Goal: Information Seeking & Learning: Understand process/instructions

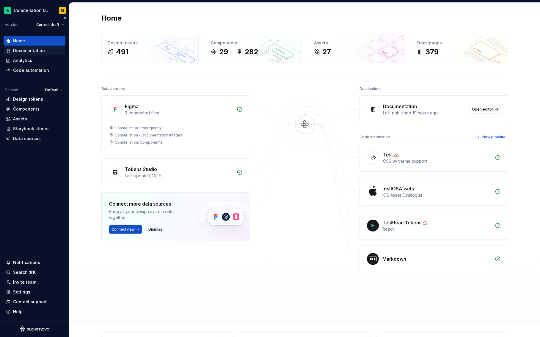
click at [24, 53] on div "Documentation" at bounding box center [29, 51] width 32 height 6
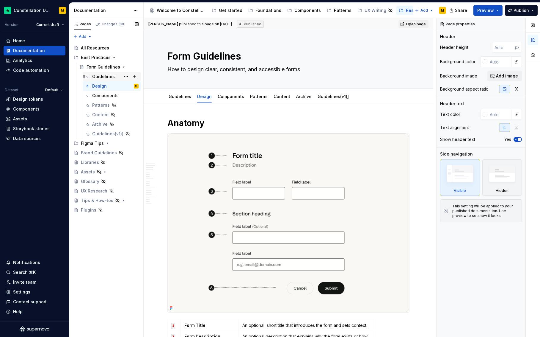
click at [95, 74] on div "Guidelines" at bounding box center [103, 77] width 23 height 6
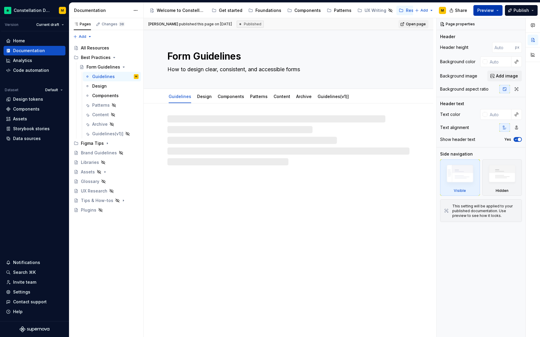
click at [491, 11] on span "Preview" at bounding box center [486, 10] width 17 height 6
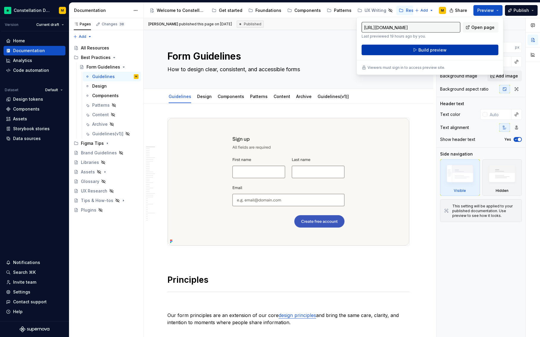
click at [442, 49] on span "Build preview" at bounding box center [433, 50] width 28 height 6
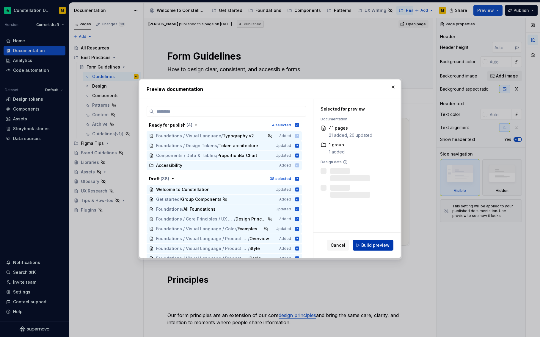
click at [368, 243] on span "Build preview" at bounding box center [376, 245] width 28 height 6
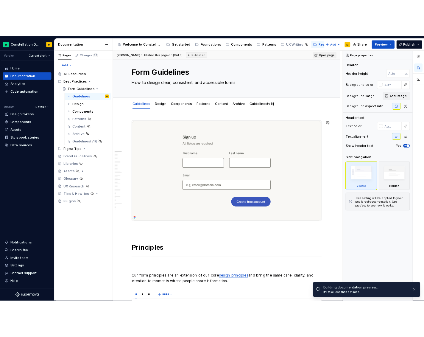
scroll to position [14, 0]
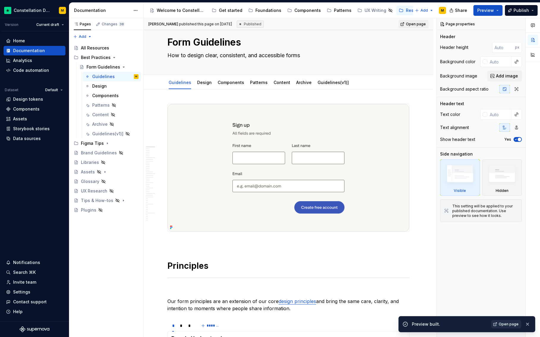
click at [498, 321] on link "Open page" at bounding box center [507, 324] width 30 height 8
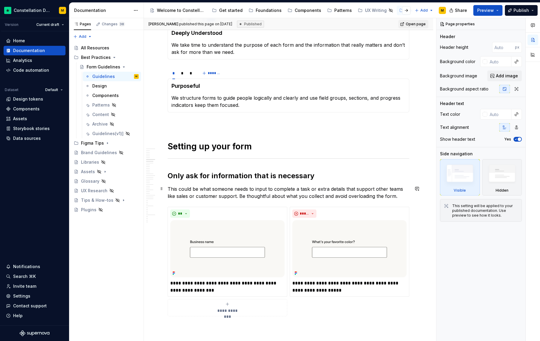
scroll to position [320, 0]
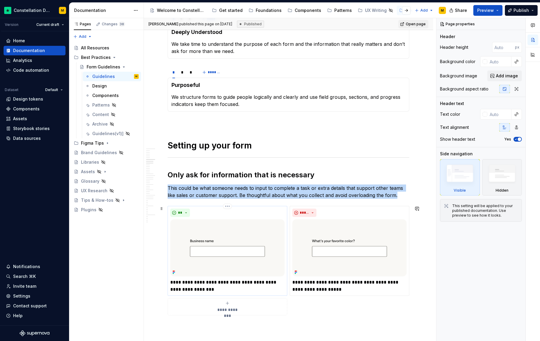
click at [229, 243] on img at bounding box center [227, 247] width 114 height 57
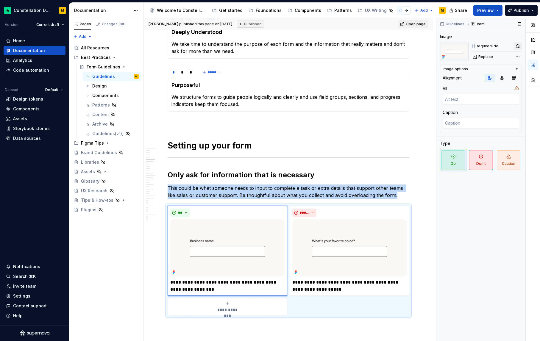
click at [519, 46] on button "button" at bounding box center [517, 46] width 8 height 8
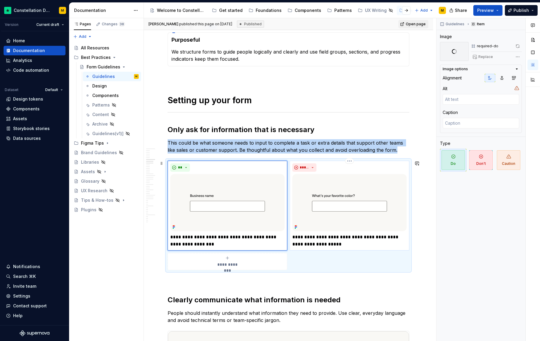
click at [336, 196] on img at bounding box center [349, 202] width 114 height 57
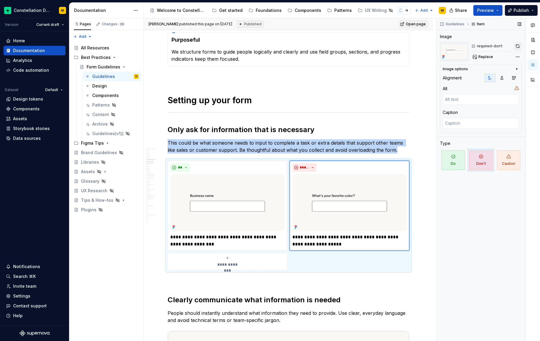
click at [517, 45] on button "button" at bounding box center [517, 46] width 8 height 8
click at [217, 207] on img at bounding box center [227, 202] width 114 height 57
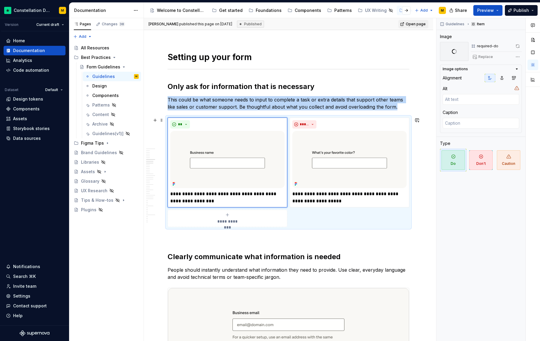
scroll to position [452, 0]
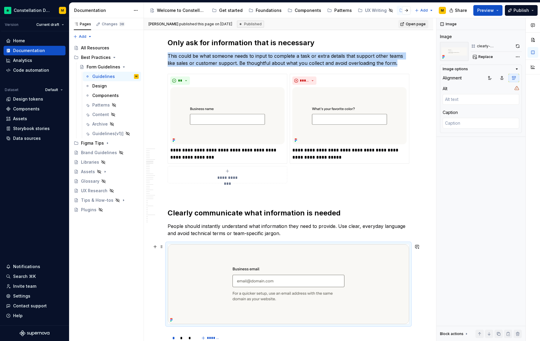
click at [250, 261] on img at bounding box center [288, 284] width 241 height 80
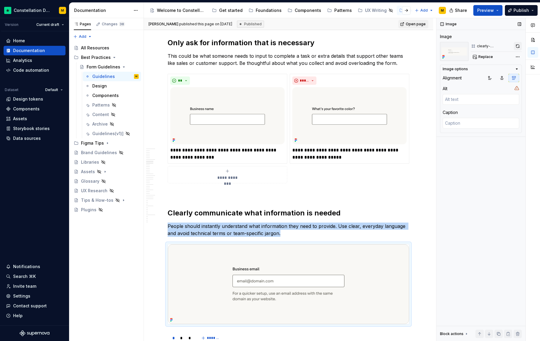
click at [515, 47] on button "button" at bounding box center [518, 46] width 8 height 8
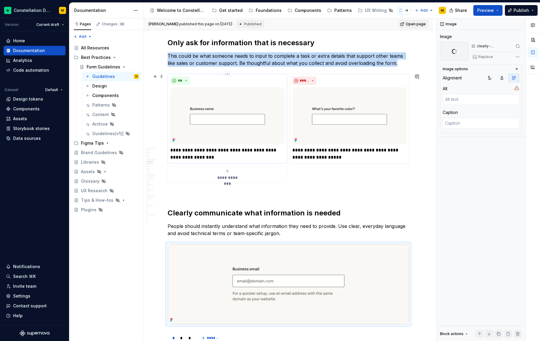
click at [249, 119] on img at bounding box center [227, 115] width 114 height 57
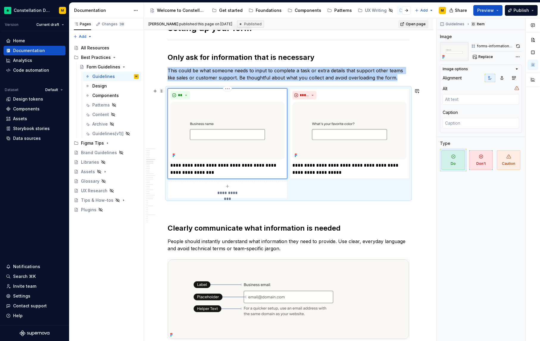
scroll to position [603, 0]
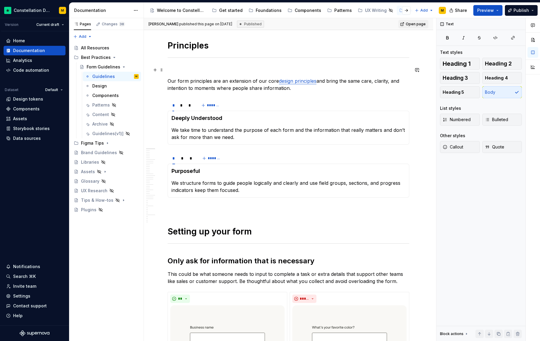
scroll to position [0, 0]
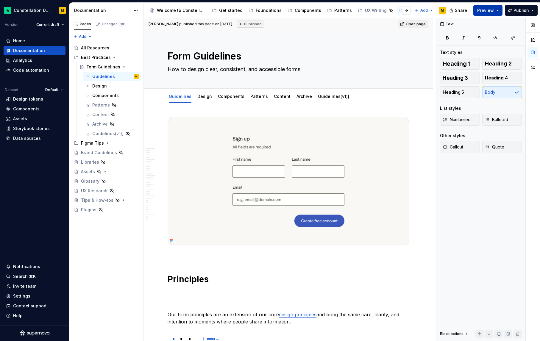
click at [479, 12] on span "Preview" at bounding box center [485, 10] width 17 height 6
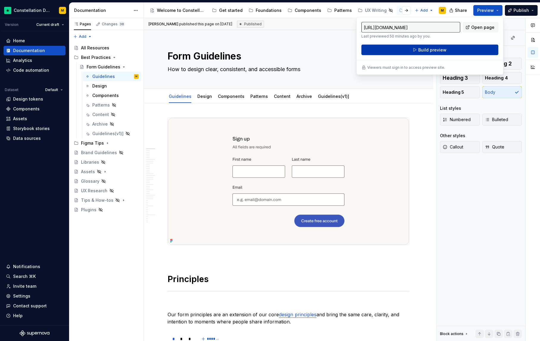
click at [434, 49] on span "Build preview" at bounding box center [432, 50] width 28 height 6
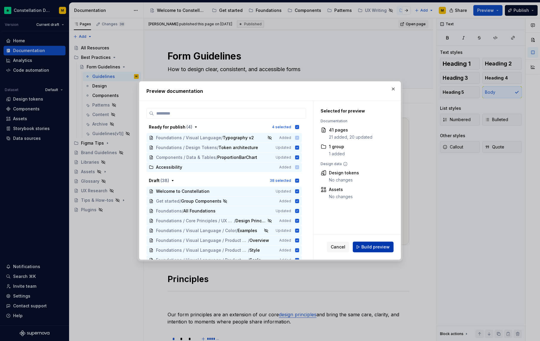
click at [370, 244] on span "Build preview" at bounding box center [375, 247] width 28 height 6
type textarea "*"
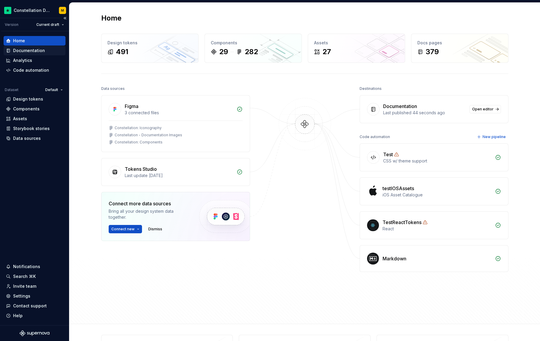
click at [50, 50] on div "Documentation" at bounding box center [34, 51] width 57 height 6
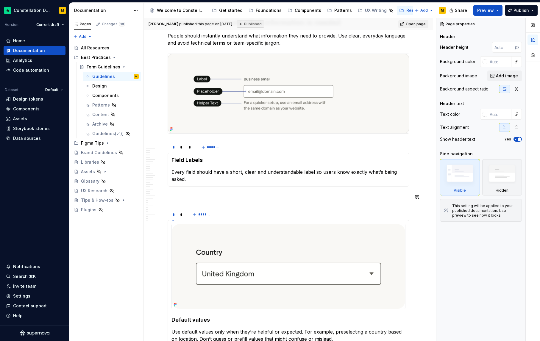
scroll to position [831, 0]
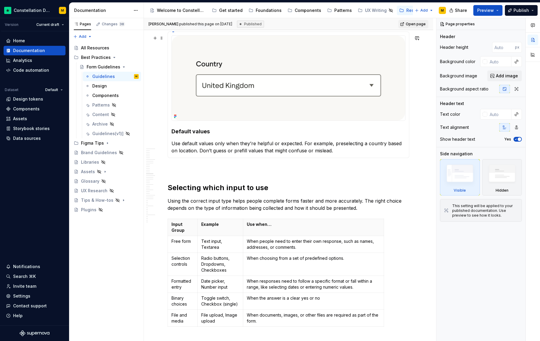
click at [226, 84] on img at bounding box center [288, 78] width 233 height 85
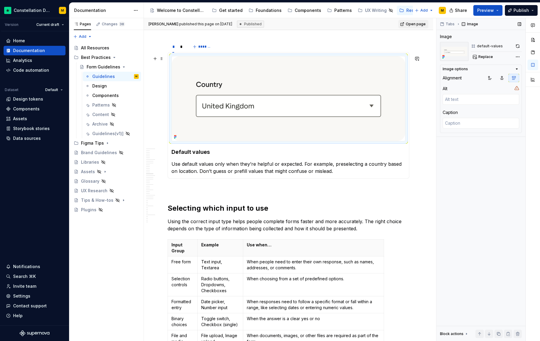
scroll to position [776, 0]
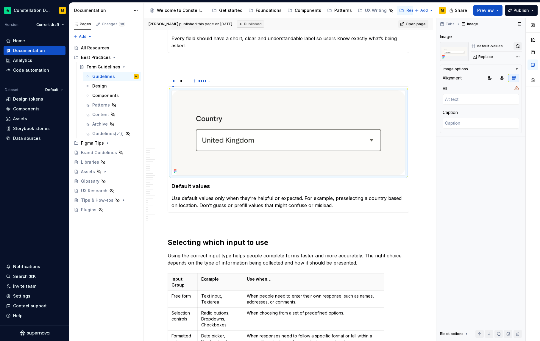
click at [518, 47] on button "button" at bounding box center [517, 46] width 8 height 8
click at [182, 81] on div "*" at bounding box center [181, 81] width 3 height 6
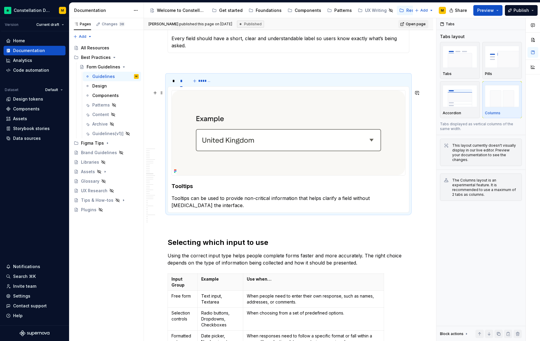
click at [223, 116] on img at bounding box center [288, 132] width 233 height 85
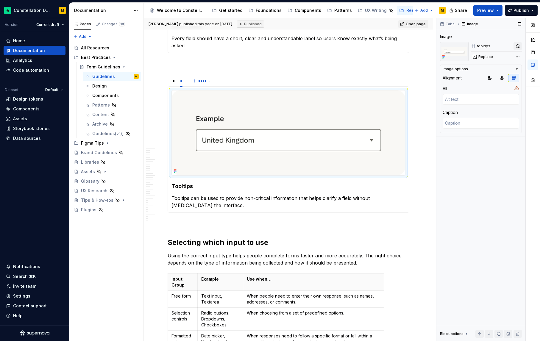
click at [517, 46] on button "button" at bounding box center [517, 46] width 8 height 8
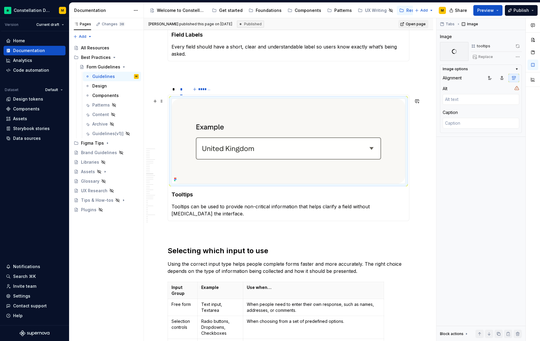
scroll to position [666, 0]
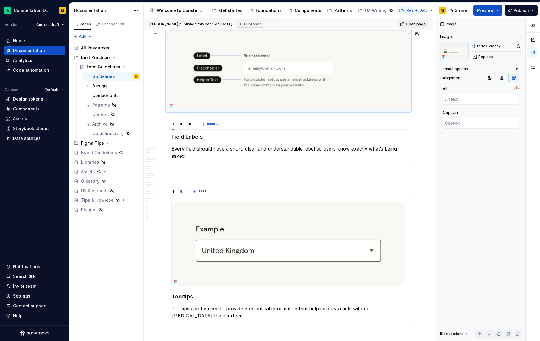
click at [219, 84] on img at bounding box center [288, 70] width 241 height 79
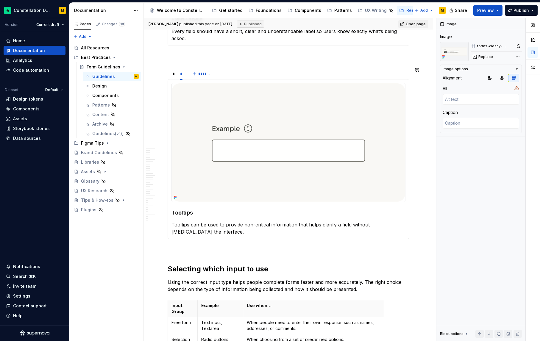
type textarea "*"
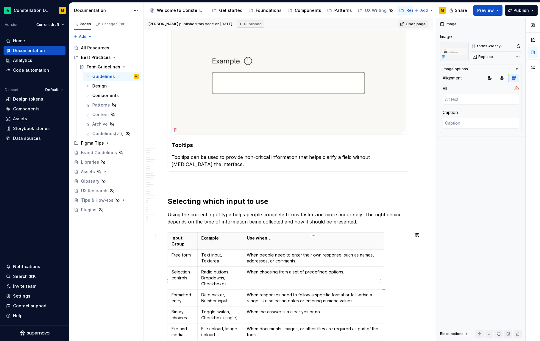
scroll to position [853, 0]
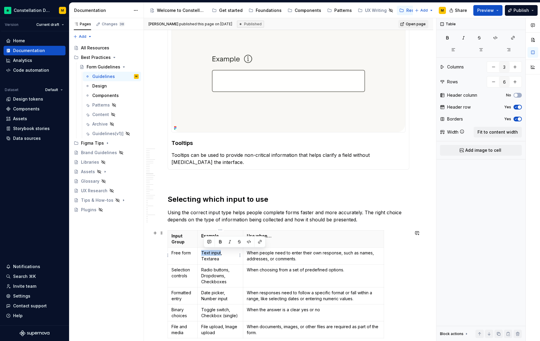
drag, startPoint x: 220, startPoint y: 253, endPoint x: 202, endPoint y: 253, distance: 18.2
click at [202, 253] on p "Text input, Textarea" at bounding box center [220, 256] width 38 height 12
click at [256, 241] on button "button" at bounding box center [257, 242] width 8 height 8
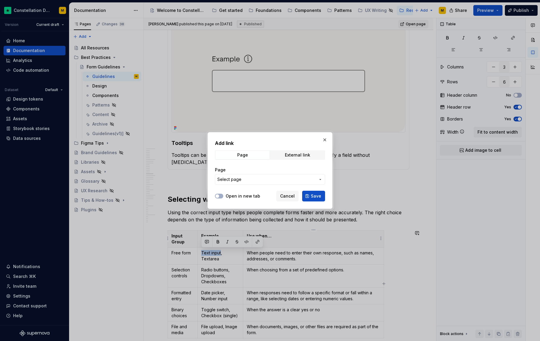
click at [259, 180] on span "Select page" at bounding box center [266, 179] width 98 height 6
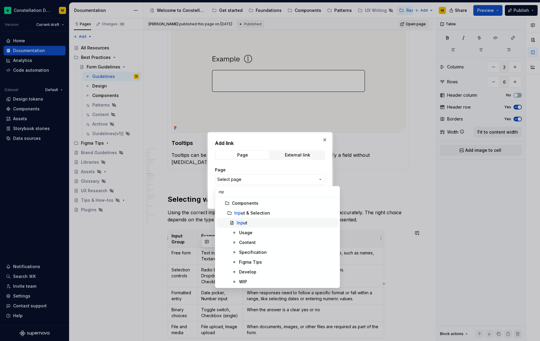
type input "inp"
click at [252, 219] on span "Inp ut" at bounding box center [277, 223] width 122 height 10
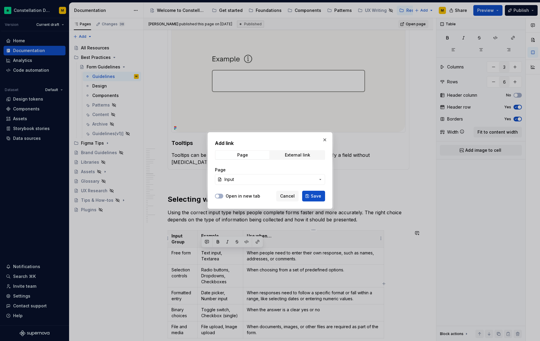
click at [317, 197] on span "Save" at bounding box center [316, 196] width 10 height 6
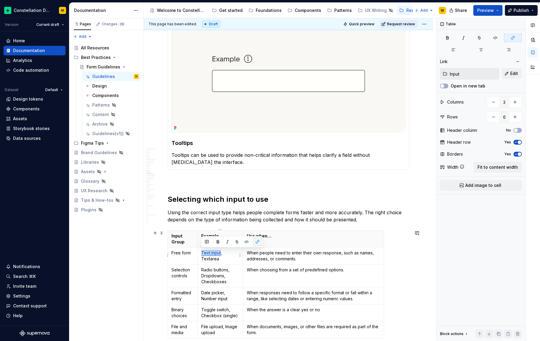
type textarea "*"
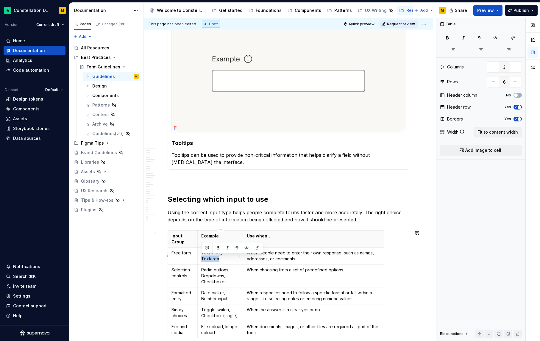
drag, startPoint x: 218, startPoint y: 259, endPoint x: 201, endPoint y: 259, distance: 17.0
click at [201, 259] on p "Text input , Textarea" at bounding box center [220, 256] width 38 height 12
click at [255, 249] on button "button" at bounding box center [257, 248] width 8 height 8
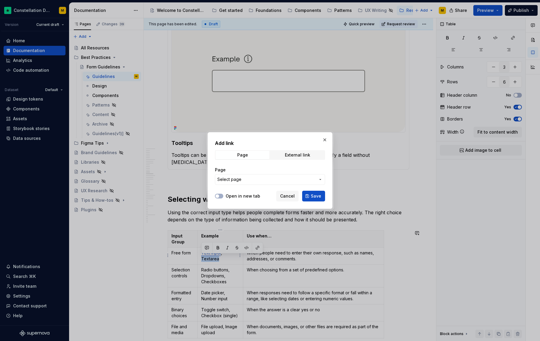
click at [265, 177] on span "Select page" at bounding box center [266, 179] width 98 height 6
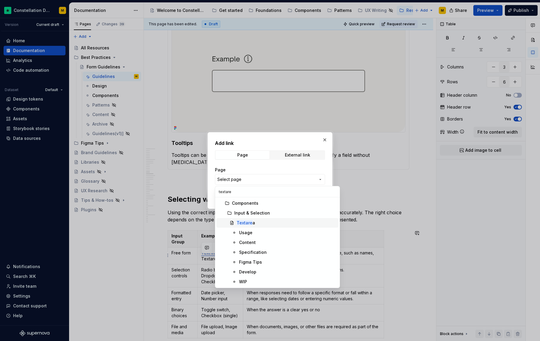
type input "textare"
click at [262, 221] on div "Textare a" at bounding box center [286, 223] width 99 height 6
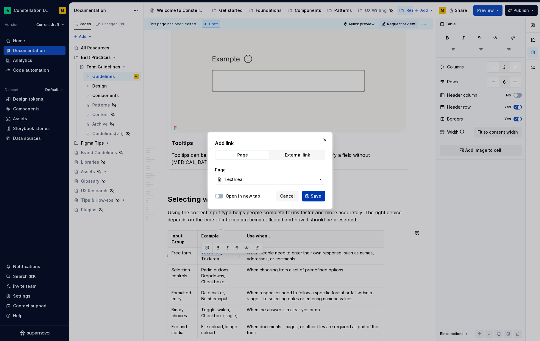
click at [315, 197] on span "Save" at bounding box center [316, 196] width 10 height 6
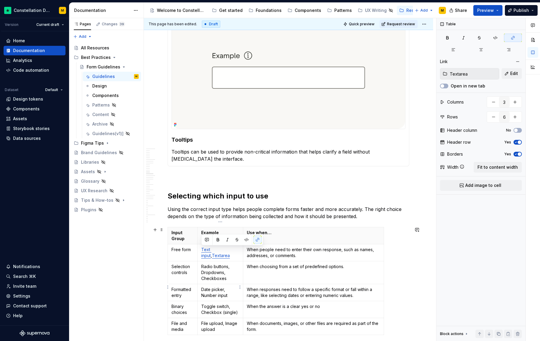
scroll to position [861, 0]
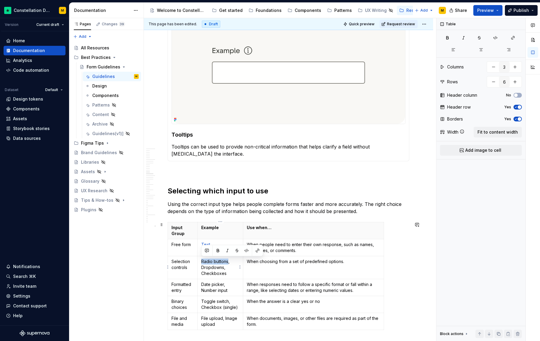
drag, startPoint x: 201, startPoint y: 262, endPoint x: 227, endPoint y: 260, distance: 26.2
click at [227, 260] on p "Radio buttons, Dropdowns, Checkboxes" at bounding box center [220, 268] width 38 height 18
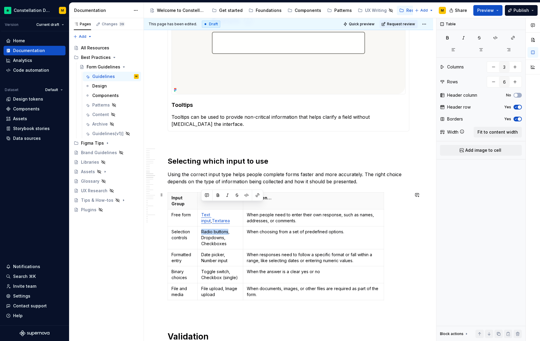
scroll to position [919, 0]
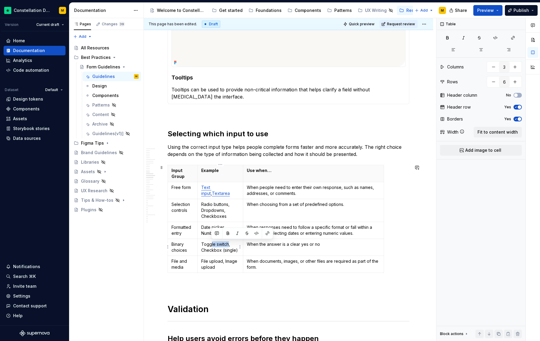
drag, startPoint x: 228, startPoint y: 243, endPoint x: 211, endPoint y: 244, distance: 17.3
click at [211, 244] on p "Toggle switch, Checkbox (single)" at bounding box center [220, 247] width 38 height 12
drag, startPoint x: 201, startPoint y: 205, endPoint x: 228, endPoint y: 204, distance: 26.8
click at [228, 204] on p "Radio buttons, Dropdowns, Checkboxes" at bounding box center [220, 210] width 38 height 18
click at [259, 189] on div at bounding box center [232, 193] width 62 height 11
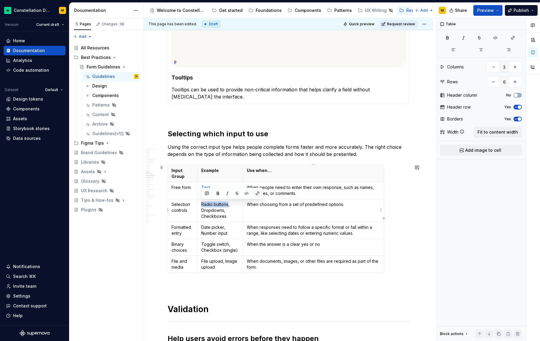
click at [258, 193] on button "button" at bounding box center [257, 193] width 8 height 8
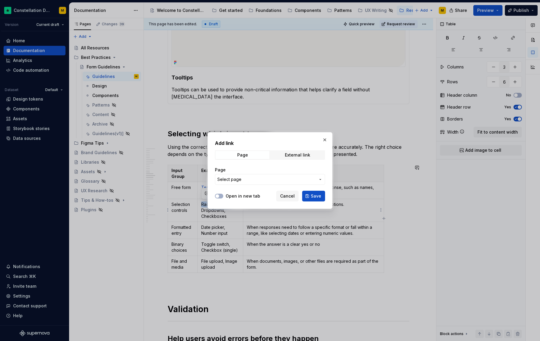
click at [254, 175] on button "Select page" at bounding box center [270, 179] width 110 height 11
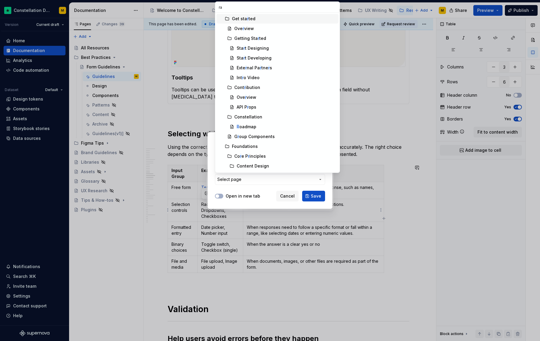
type input "rad"
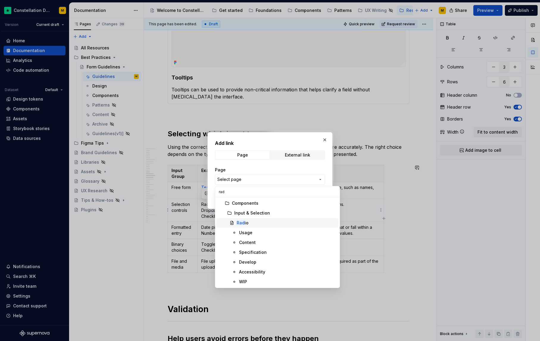
click at [248, 223] on div "Rad io" at bounding box center [286, 223] width 99 height 6
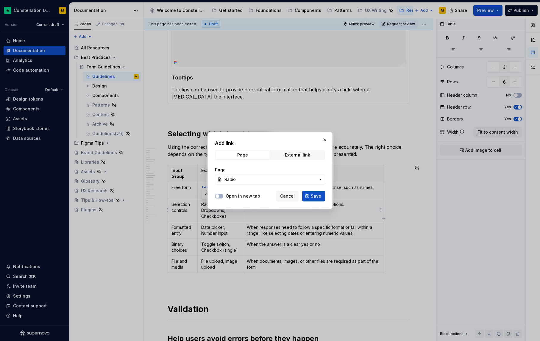
click at [313, 196] on span "Save" at bounding box center [316, 196] width 10 height 6
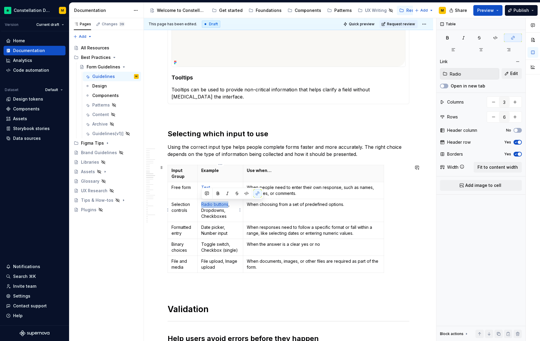
click at [217, 212] on p "Radio buttons , Dropdowns, Checkboxes" at bounding box center [220, 210] width 38 height 18
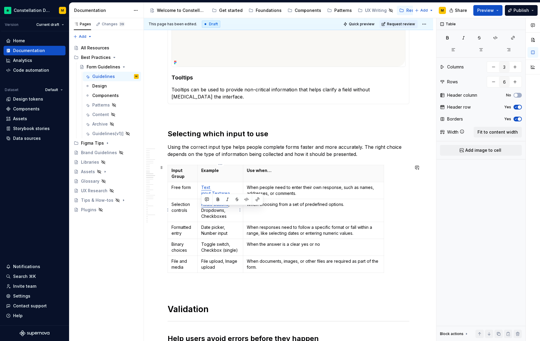
click at [217, 212] on p "Radio buttons , Dropdowns, Checkboxes" at bounding box center [220, 210] width 38 height 18
click at [257, 198] on button "button" at bounding box center [257, 199] width 8 height 8
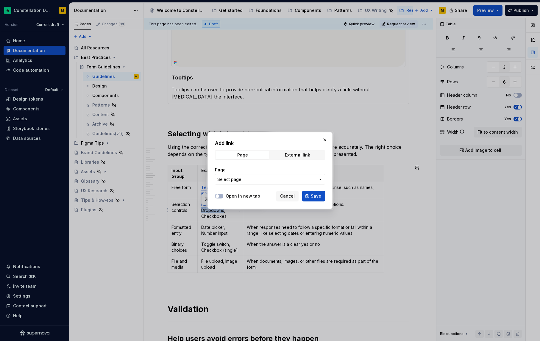
click at [245, 178] on span "Select page" at bounding box center [266, 179] width 98 height 6
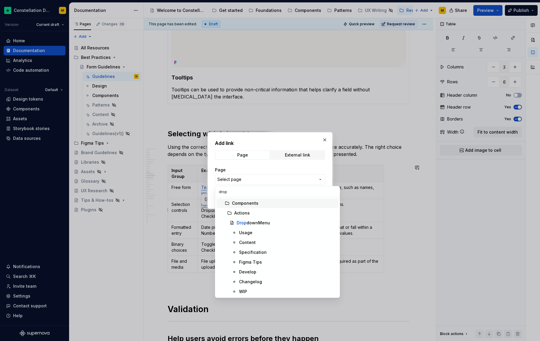
type input "dropd"
click at [269, 224] on div "Dropd ownMenu" at bounding box center [286, 223] width 99 height 6
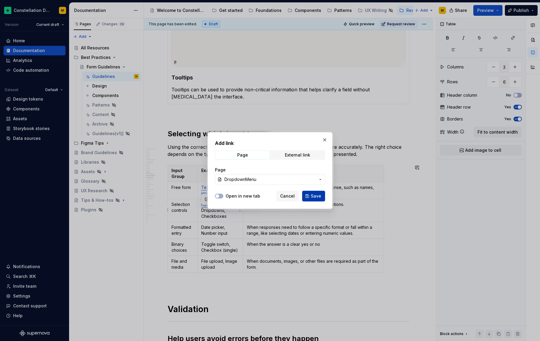
click at [315, 199] on button "Save" at bounding box center [313, 196] width 23 height 11
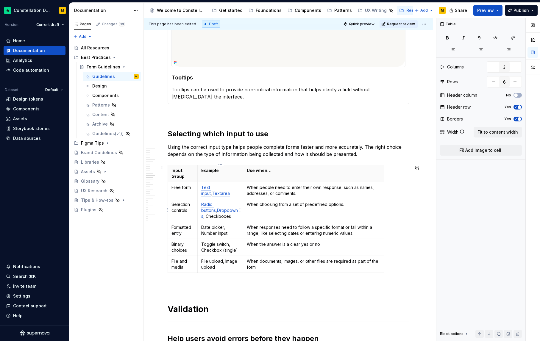
click at [214, 215] on p "Radio buttons , Dropdowns , Checkboxes" at bounding box center [220, 210] width 38 height 18
click at [259, 207] on button "button" at bounding box center [257, 205] width 8 height 8
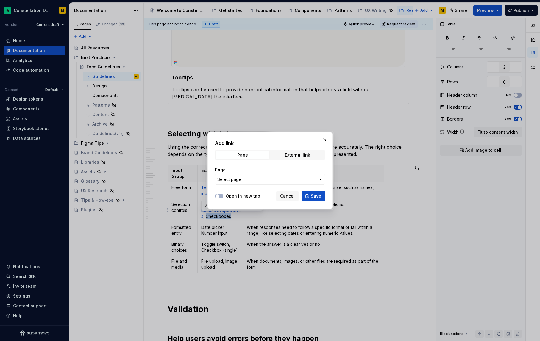
click at [254, 179] on span "Select page" at bounding box center [266, 179] width 98 height 6
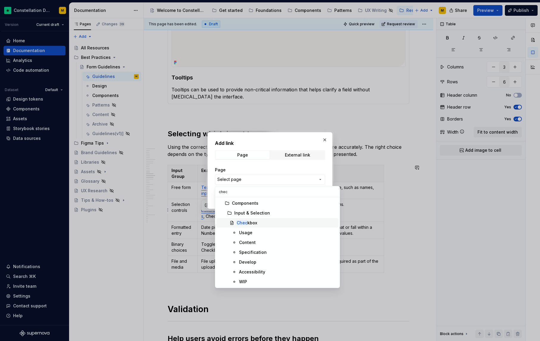
type input "chec"
click at [250, 218] on span "Chec kbox" at bounding box center [277, 223] width 122 height 10
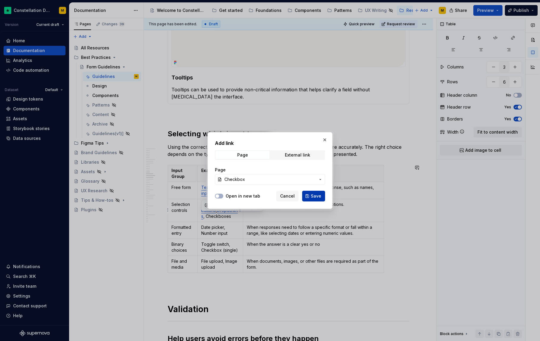
click at [322, 196] on button "Save" at bounding box center [313, 196] width 23 height 11
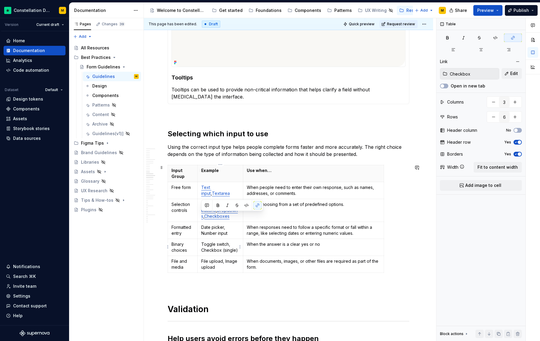
click at [208, 243] on p "Toggle switch, Checkbox (single)" at bounding box center [220, 247] width 38 height 12
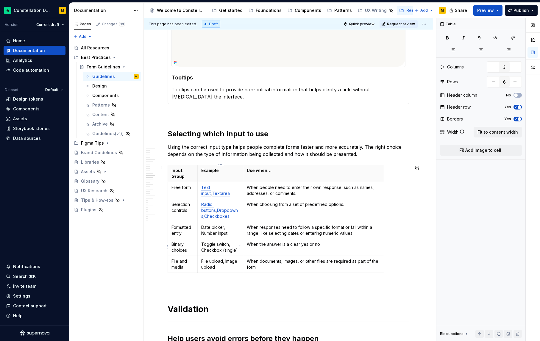
click at [208, 243] on p "Toggle switch, Checkbox (single)" at bounding box center [220, 247] width 38 height 12
click at [228, 244] on p "Toggle switch, Checkbox (single)" at bounding box center [220, 247] width 38 height 12
click at [226, 245] on p "Toggle switch, Checkbox (single)" at bounding box center [220, 247] width 38 height 12
click at [210, 244] on p "Toggle, Checkbox (single)" at bounding box center [220, 247] width 38 height 12
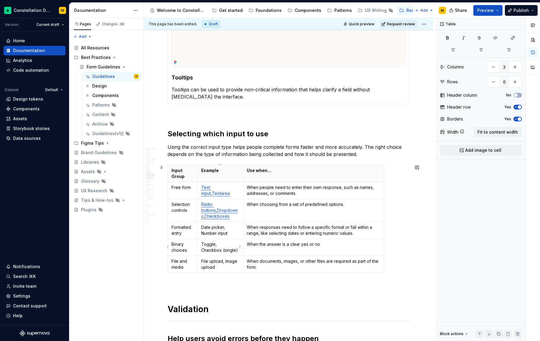
click at [210, 244] on p "Toggle, Checkbox (single)" at bounding box center [220, 247] width 38 height 12
click at [253, 233] on div at bounding box center [232, 233] width 59 height 8
click at [213, 249] on p "Toggle, Checkbox (single)" at bounding box center [220, 247] width 38 height 12
drag, startPoint x: 218, startPoint y: 250, endPoint x: 201, endPoint y: 250, distance: 17.9
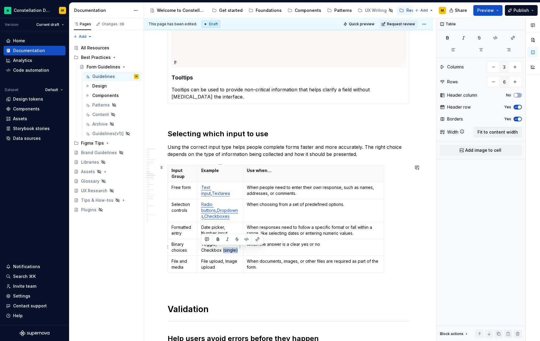
click at [201, 250] on td "Toggle, Checkbox (single)" at bounding box center [220, 247] width 46 height 17
click at [211, 245] on p "Toggle, Checkbox" at bounding box center [220, 244] width 38 height 6
click at [259, 234] on button "button" at bounding box center [257, 233] width 8 height 8
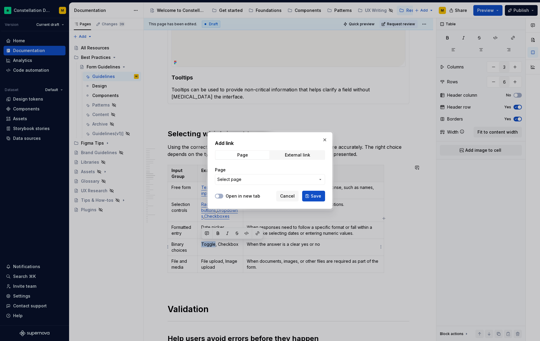
click at [257, 178] on span "Select page" at bounding box center [266, 179] width 98 height 6
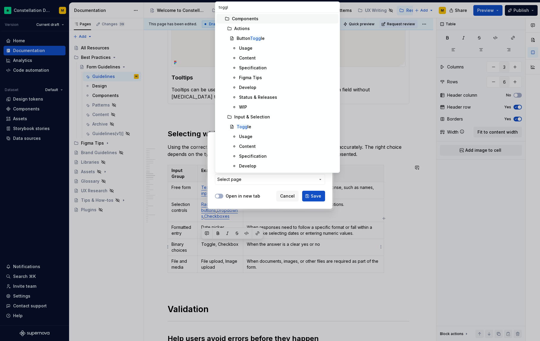
type input "toggle"
click at [256, 124] on div "Toggle" at bounding box center [286, 127] width 99 height 6
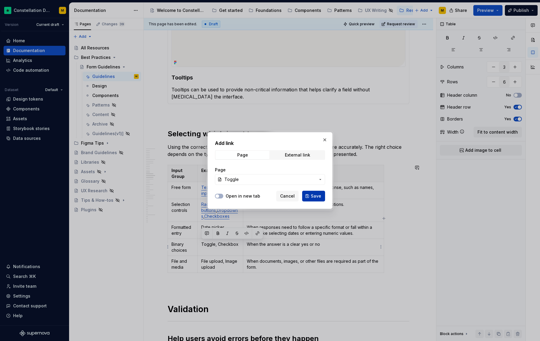
click at [322, 195] on button "Save" at bounding box center [313, 196] width 23 height 11
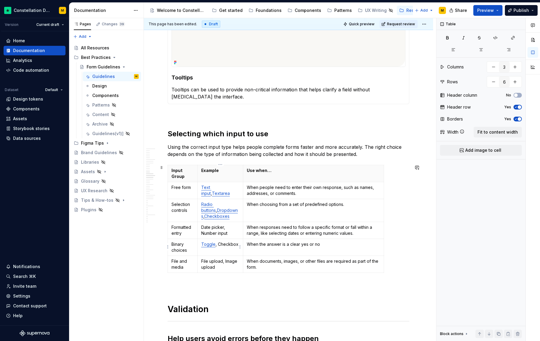
click at [232, 245] on p "Toggle , Checkbox" at bounding box center [220, 244] width 38 height 6
click at [272, 234] on button "button" at bounding box center [273, 233] width 8 height 8
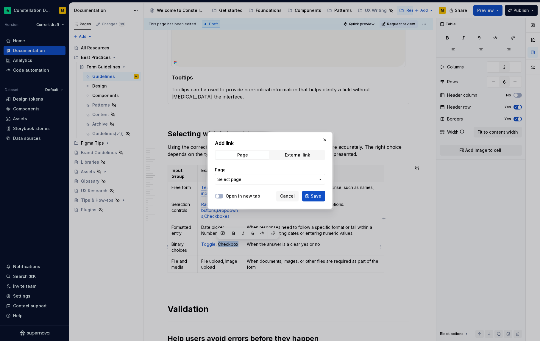
click at [245, 174] on button "Select page" at bounding box center [270, 179] width 110 height 11
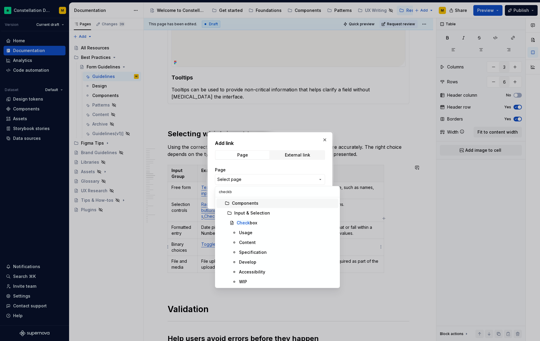
type input "checkbo"
click at [255, 221] on div "Checkbo x" at bounding box center [247, 223] width 21 height 6
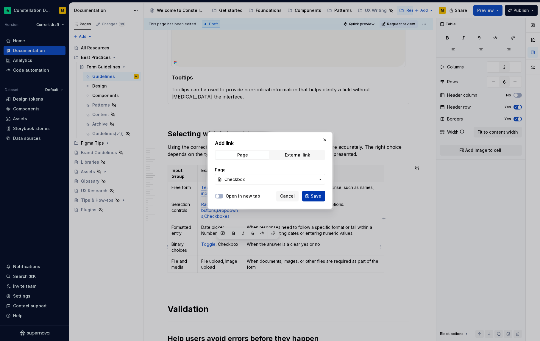
click at [314, 197] on span "Save" at bounding box center [316, 196] width 10 height 6
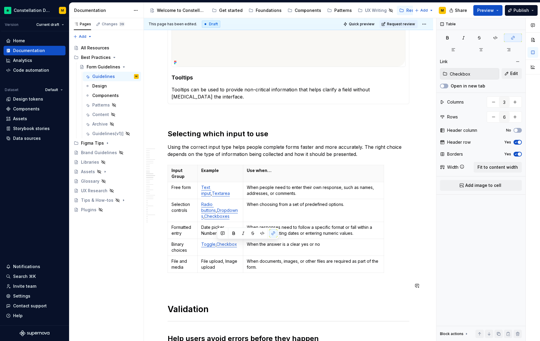
click at [219, 269] on p "File upload, Image upload" at bounding box center [220, 264] width 38 height 12
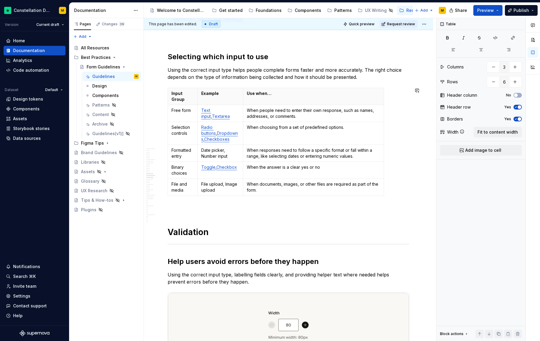
scroll to position [1039, 0]
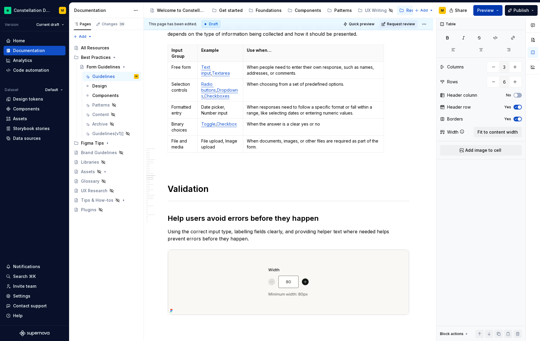
click at [487, 9] on span "Preview" at bounding box center [485, 10] width 17 height 6
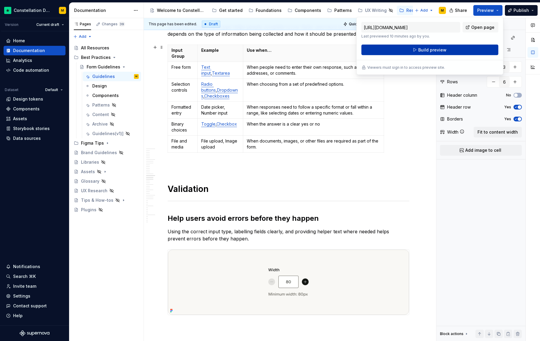
click at [425, 51] on span "Build preview" at bounding box center [432, 50] width 28 height 6
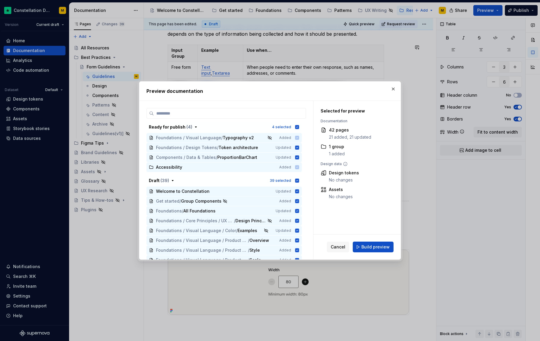
click at [369, 243] on button "Build preview" at bounding box center [373, 247] width 41 height 11
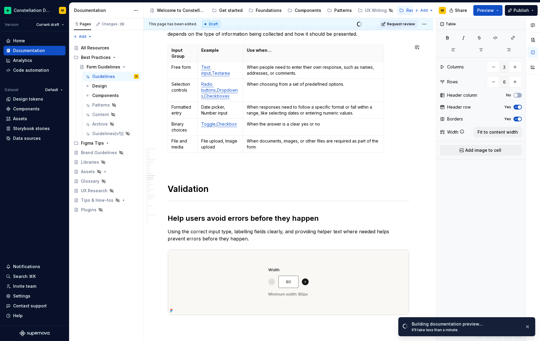
type textarea "*"
